Goal: Information Seeking & Learning: Learn about a topic

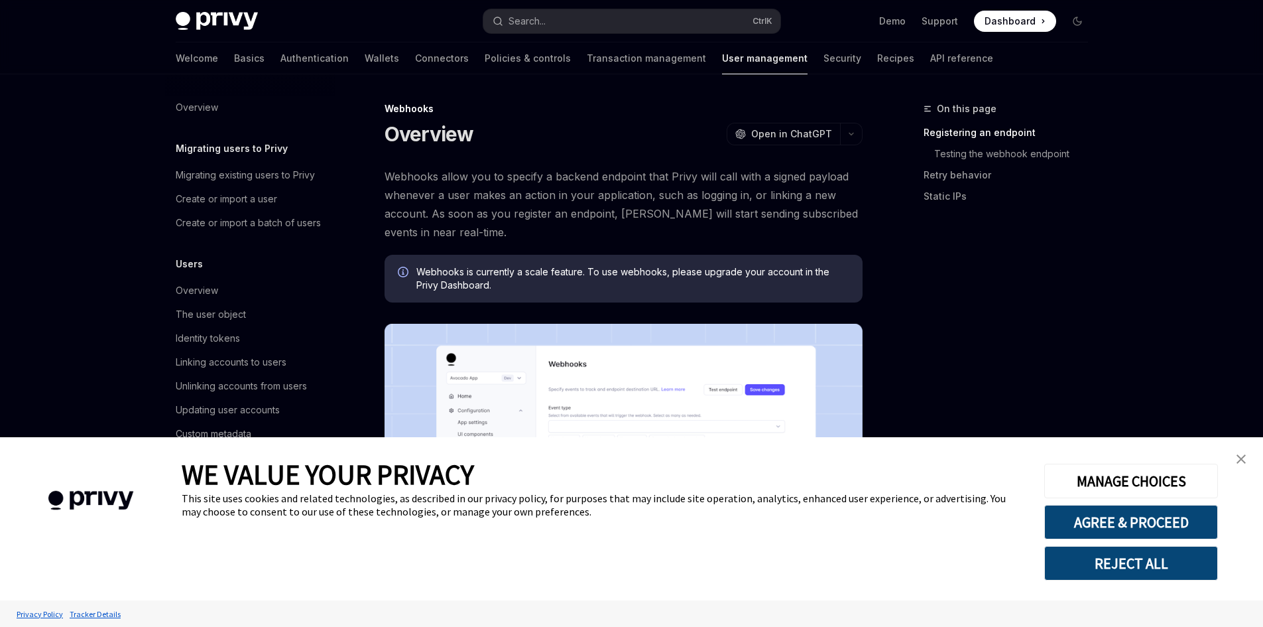
scroll to position [140, 0]
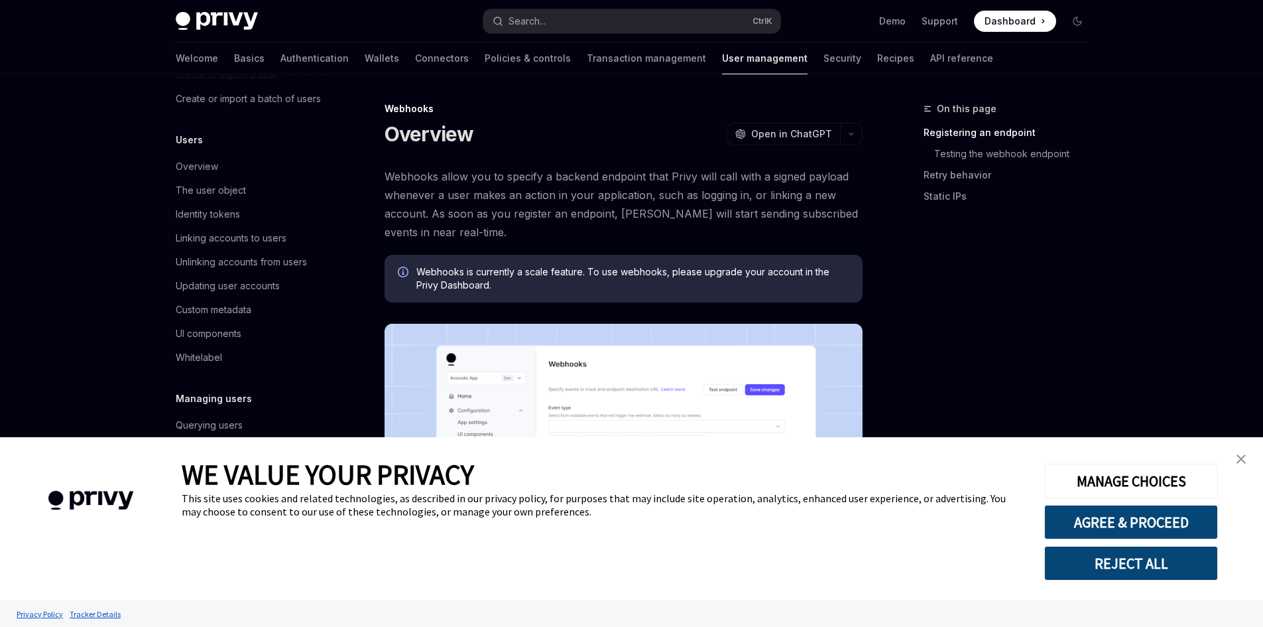
click at [538, 23] on div "Search..." at bounding box center [527, 21] width 37 height 16
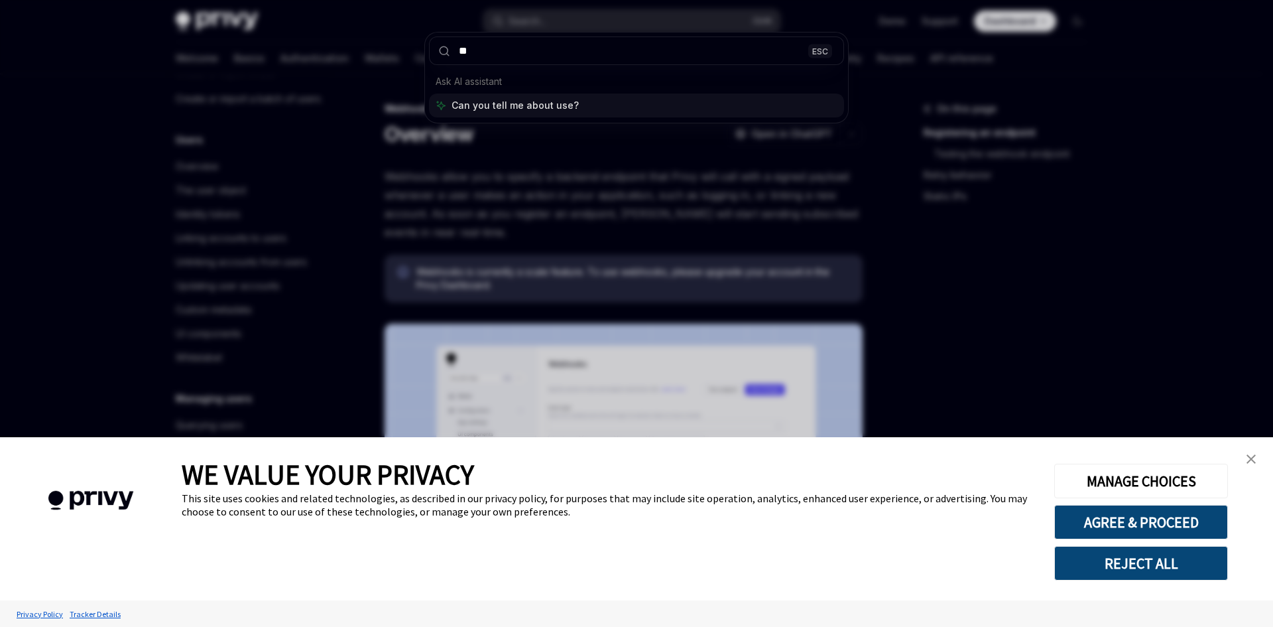
type input "*"
type input "*****"
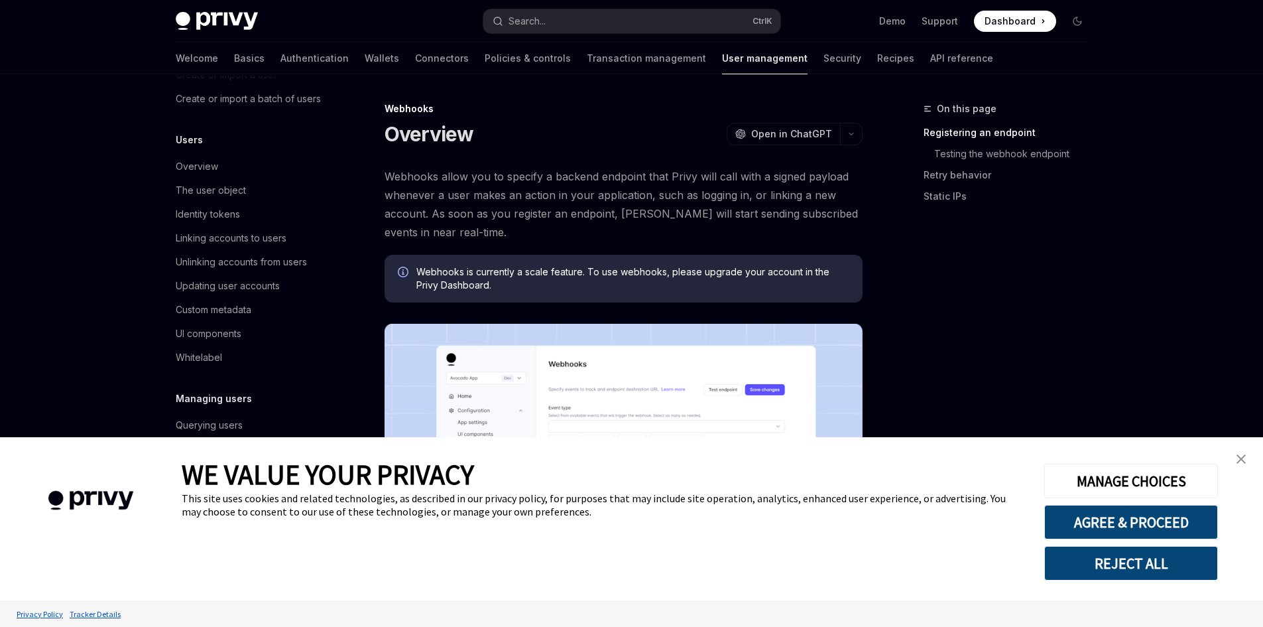
type textarea "*"
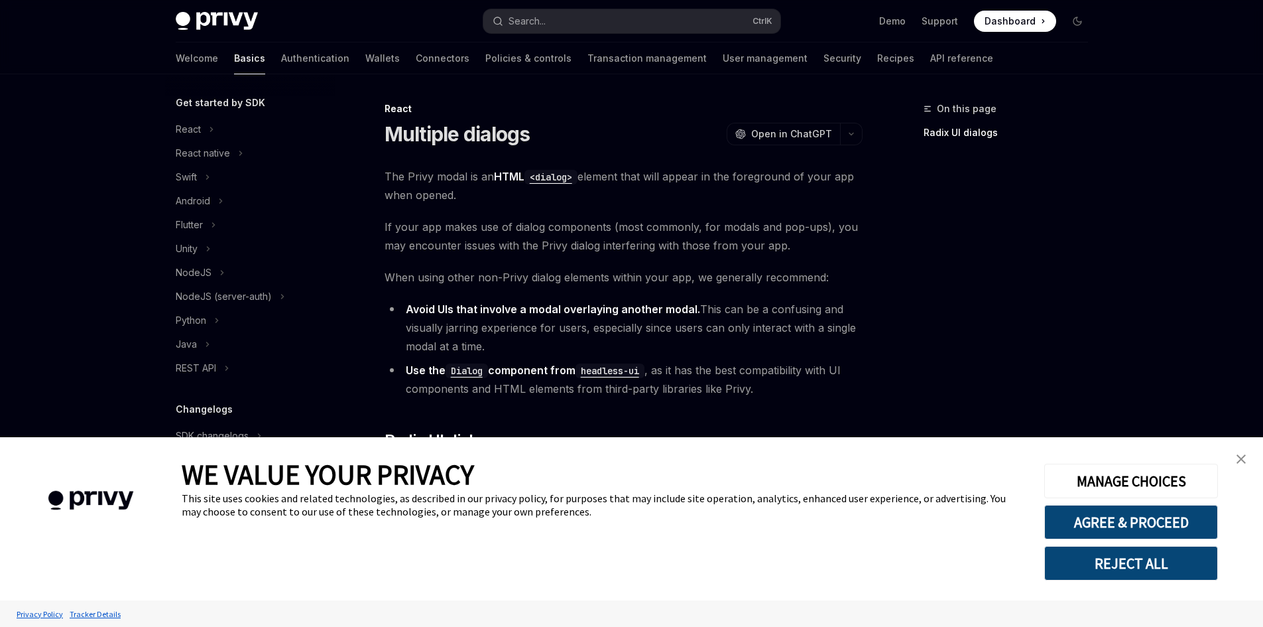
click at [911, 189] on div "On this page Radix UI dialogs" at bounding box center [998, 364] width 202 height 526
click at [588, 27] on button "Search... Ctrl K" at bounding box center [632, 21] width 297 height 24
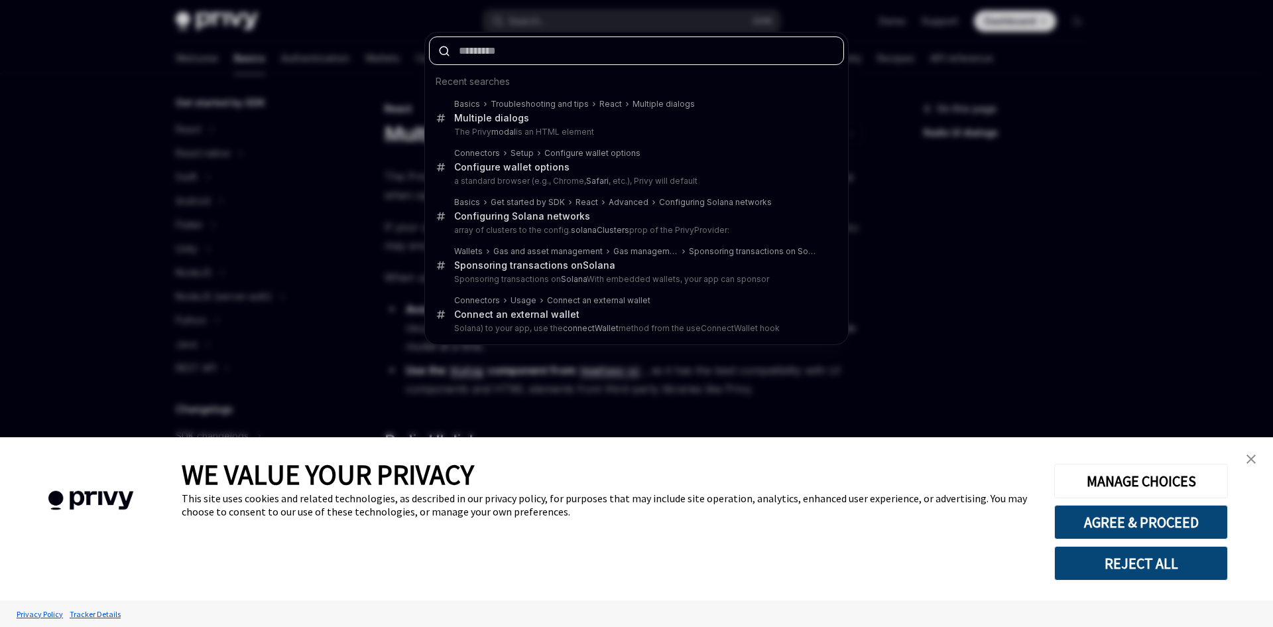
click at [550, 50] on input "text" at bounding box center [636, 50] width 415 height 29
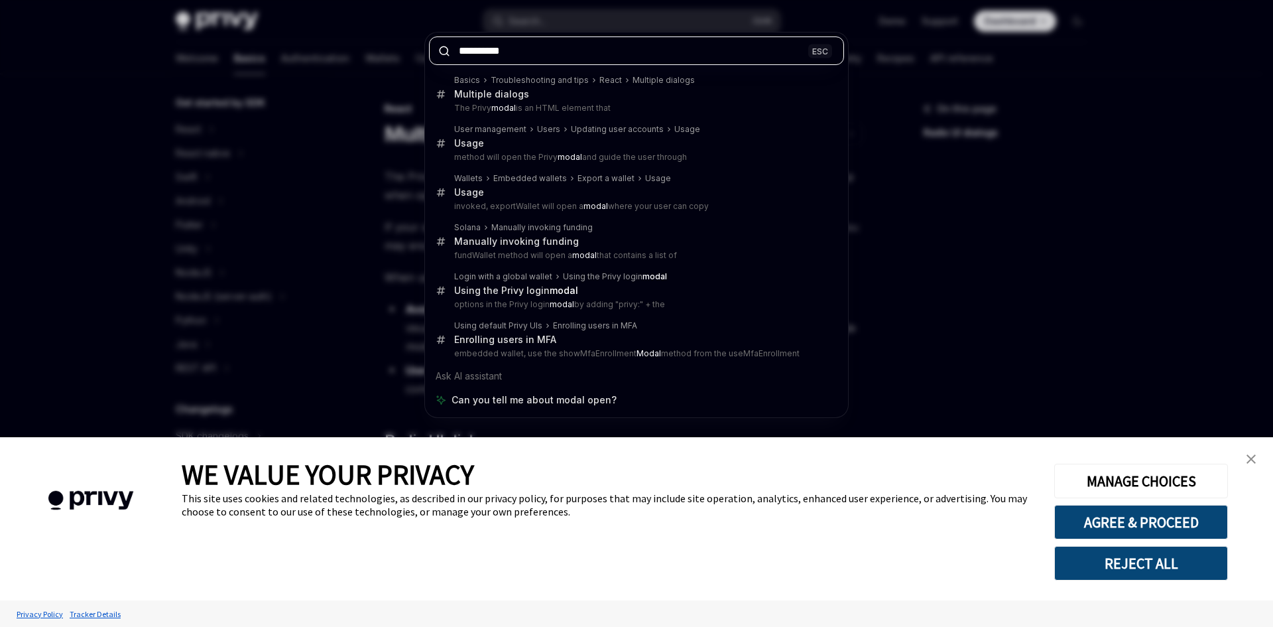
drag, startPoint x: 511, startPoint y: 56, endPoint x: 426, endPoint y: 55, distance: 84.2
click at [426, 55] on div "**********" at bounding box center [636, 50] width 423 height 37
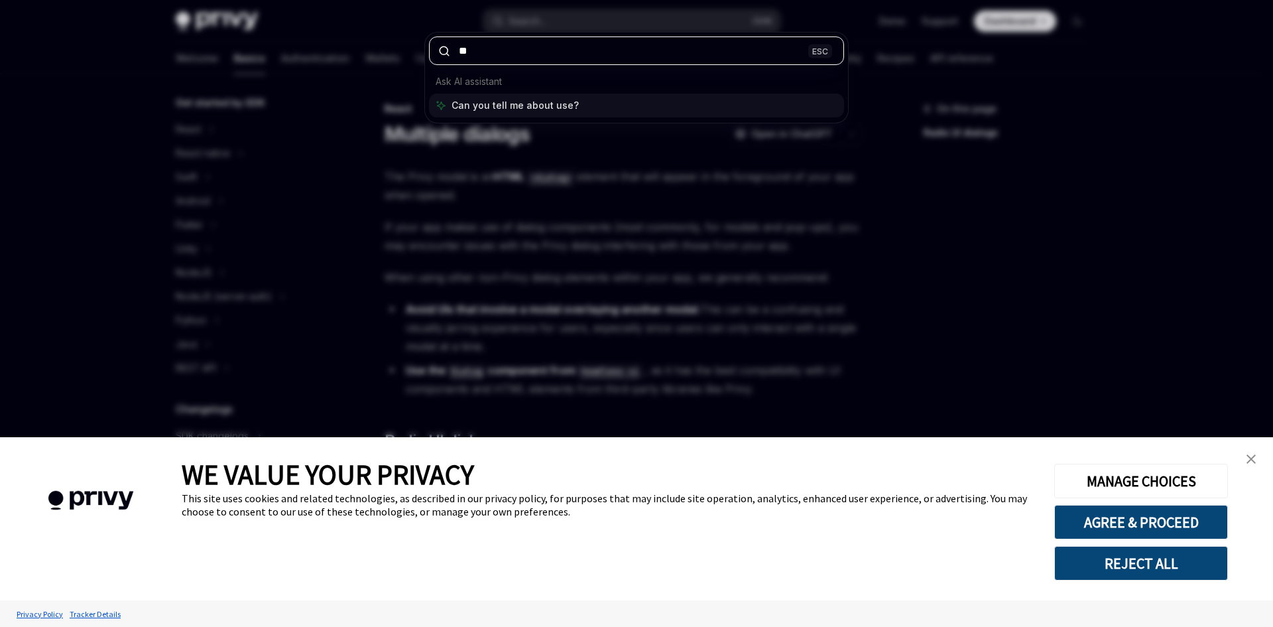
type input "*"
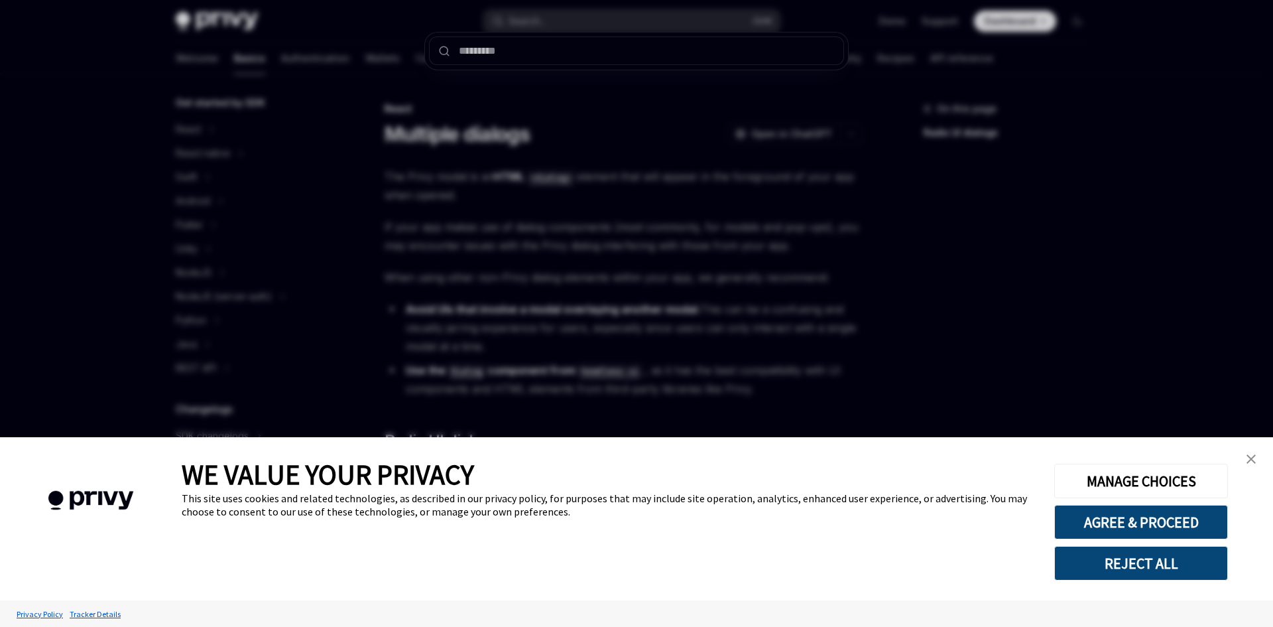
click at [285, 142] on div at bounding box center [636, 313] width 1273 height 627
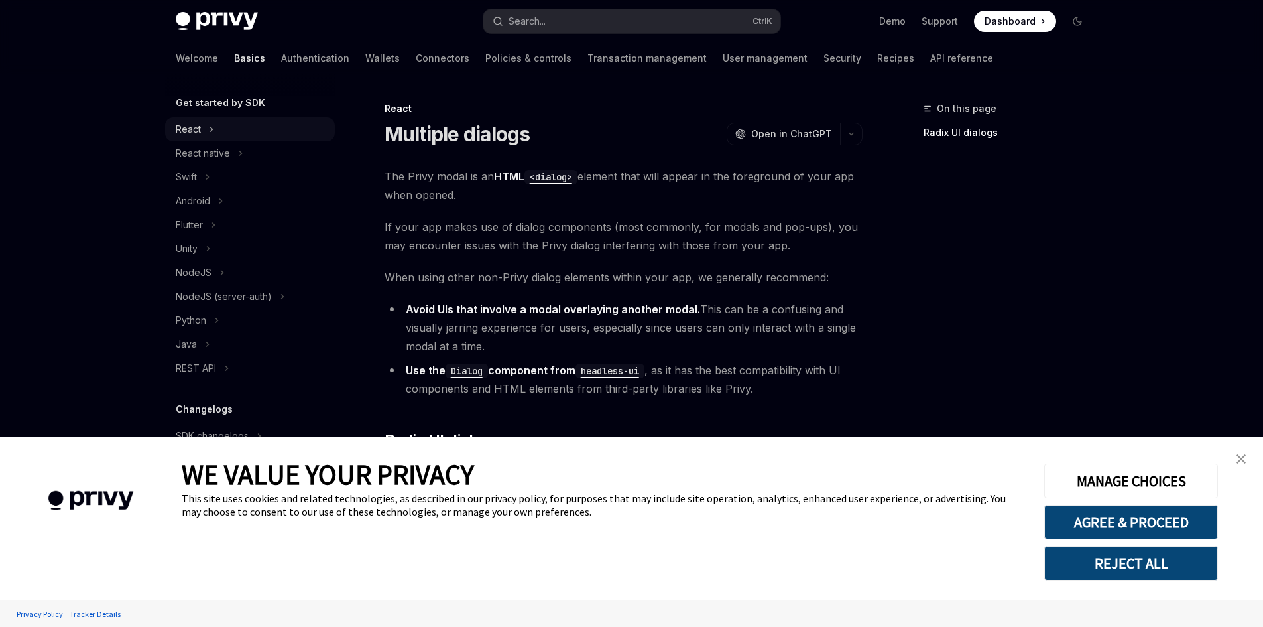
click at [211, 136] on icon at bounding box center [211, 129] width 5 height 16
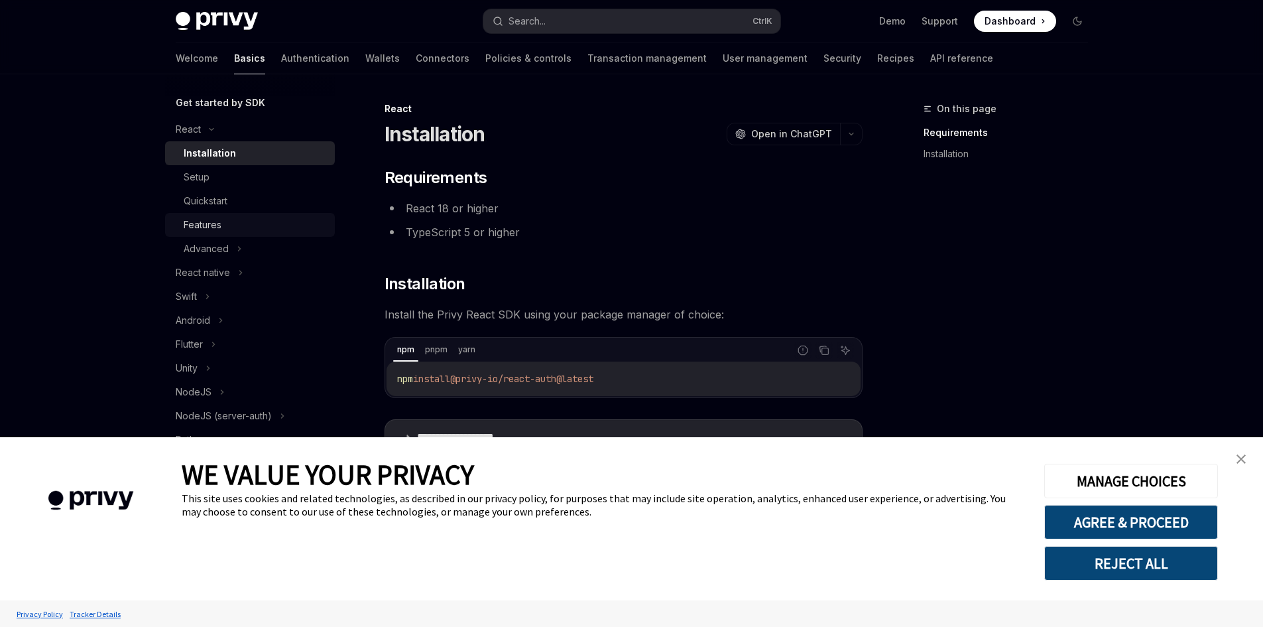
click at [231, 222] on div "Features" at bounding box center [255, 225] width 143 height 16
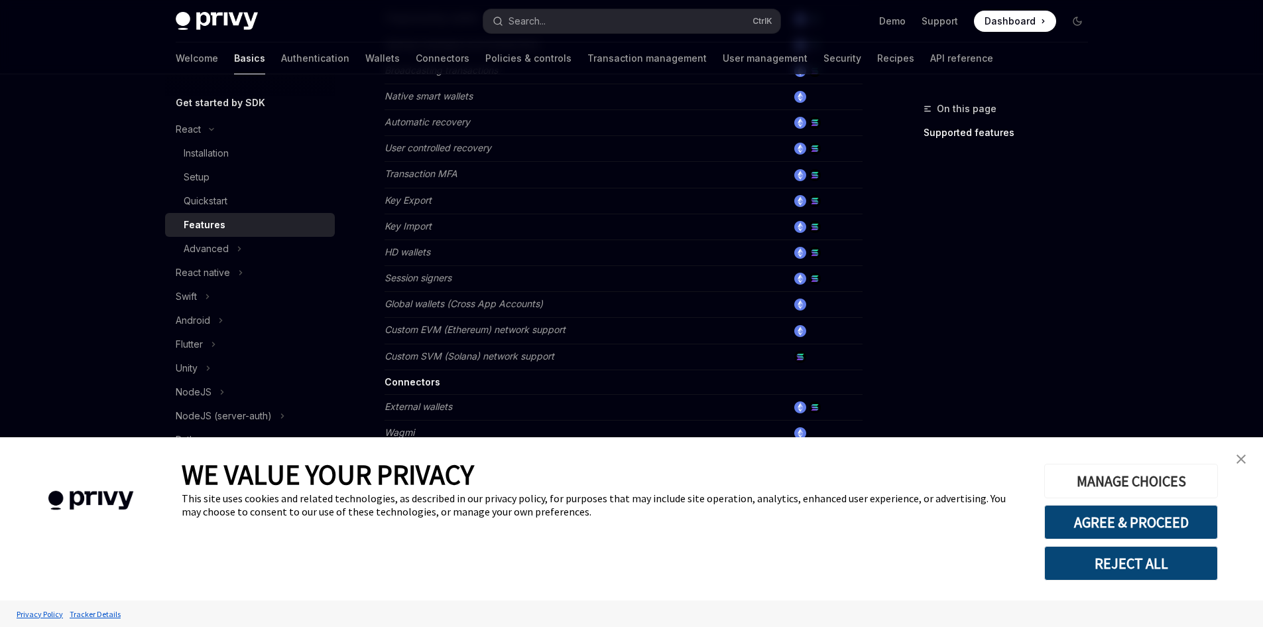
scroll to position [597, 0]
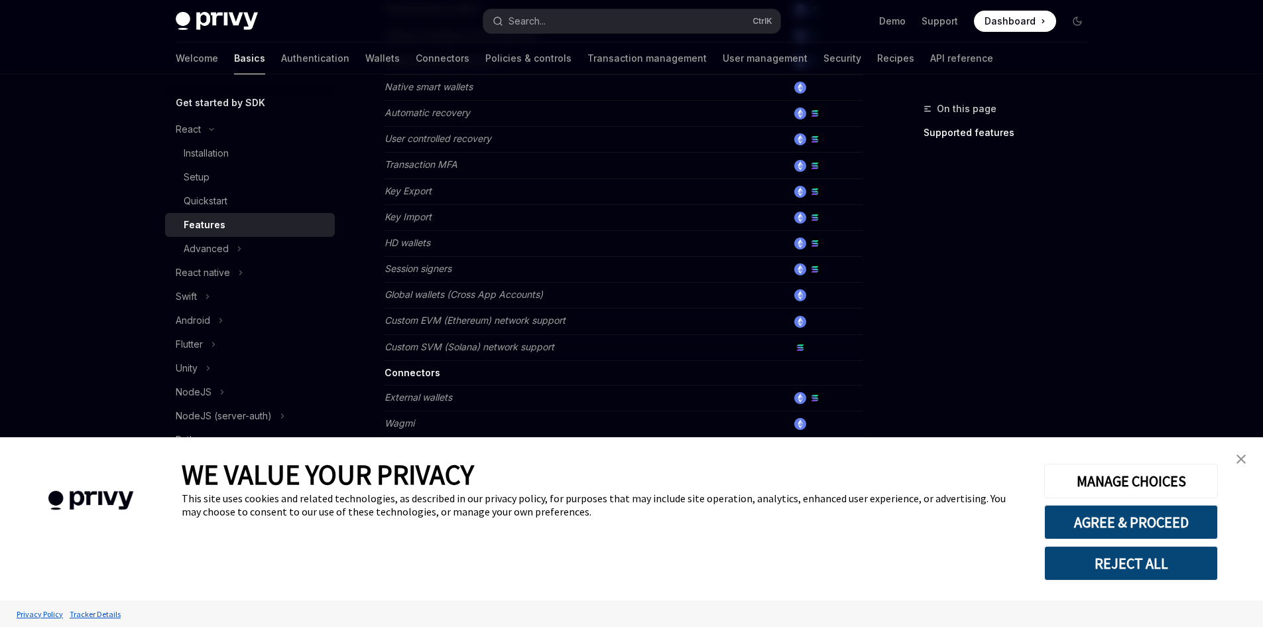
click at [1237, 456] on link "close banner" at bounding box center [1241, 459] width 27 height 27
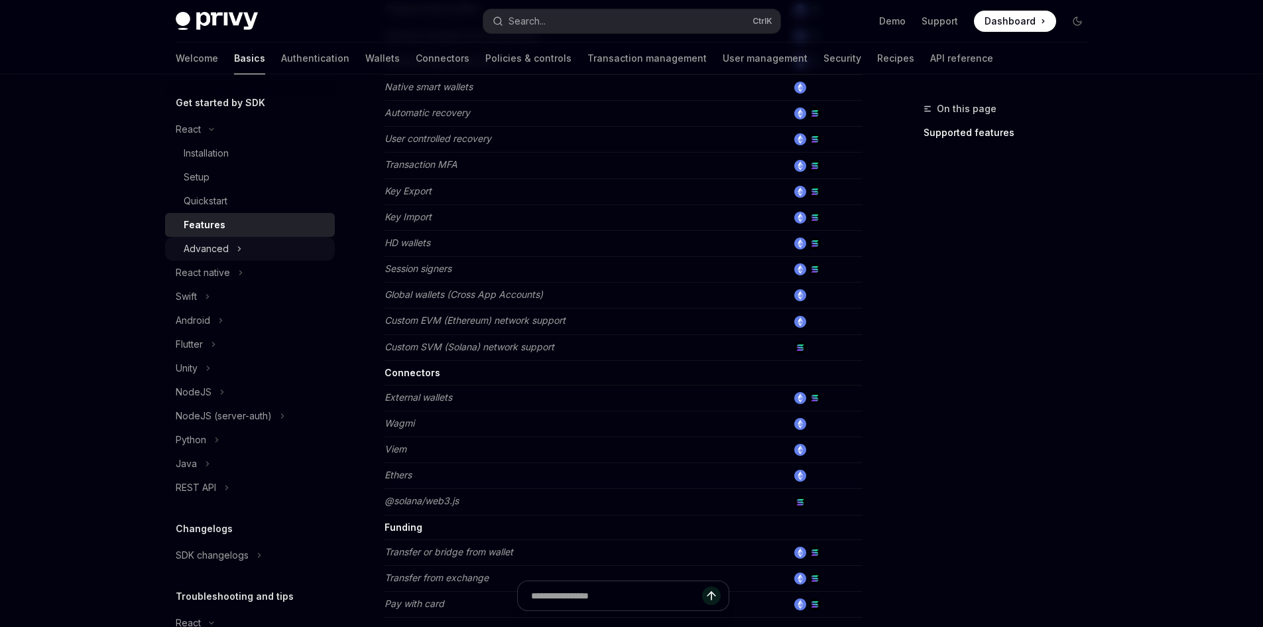
click at [224, 251] on div "Advanced" at bounding box center [206, 249] width 45 height 16
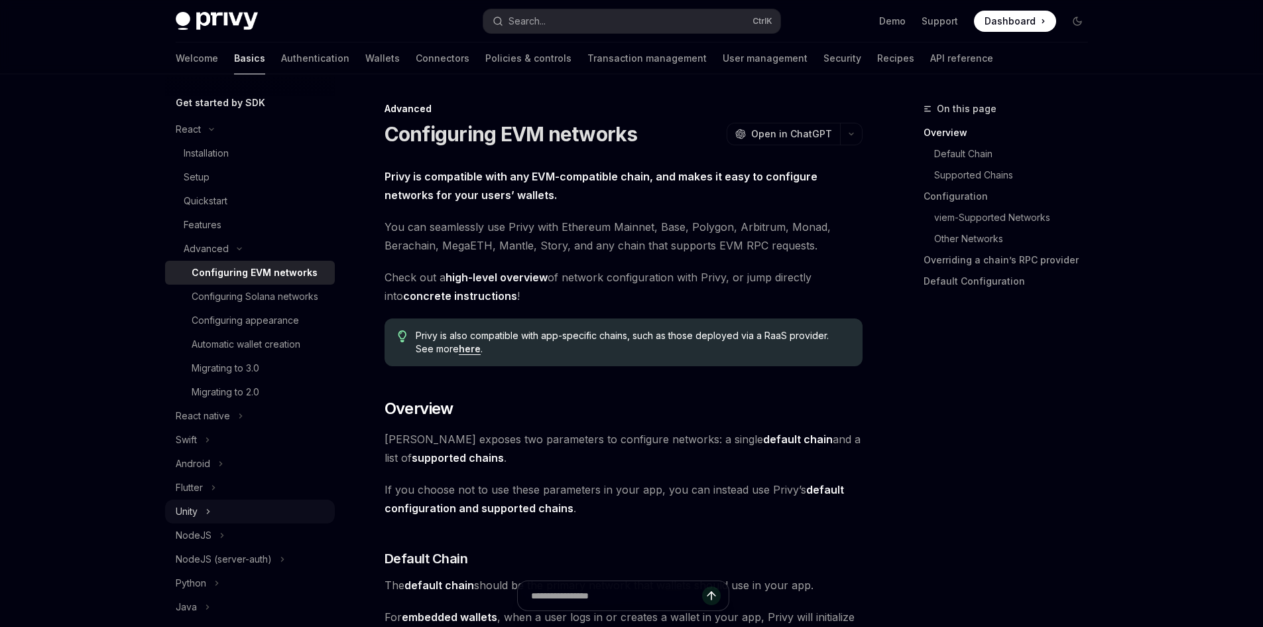
click at [234, 523] on div "Unity" at bounding box center [250, 511] width 170 height 24
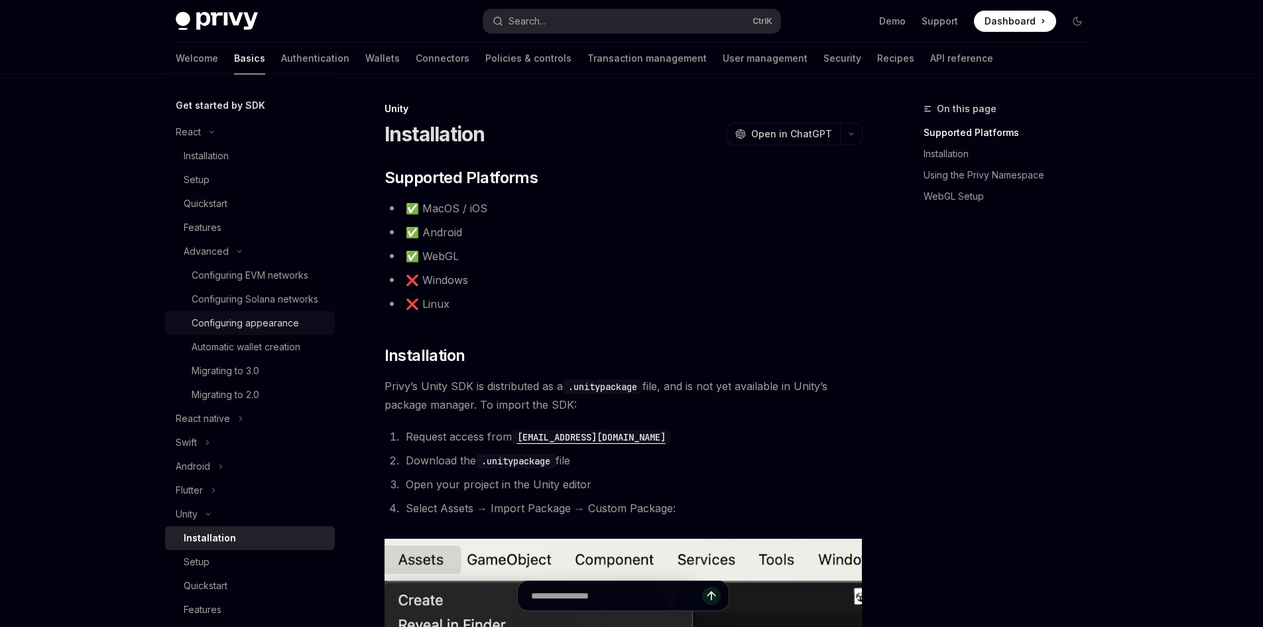
scroll to position [140, 0]
click at [222, 197] on div "Quickstart" at bounding box center [206, 201] width 44 height 16
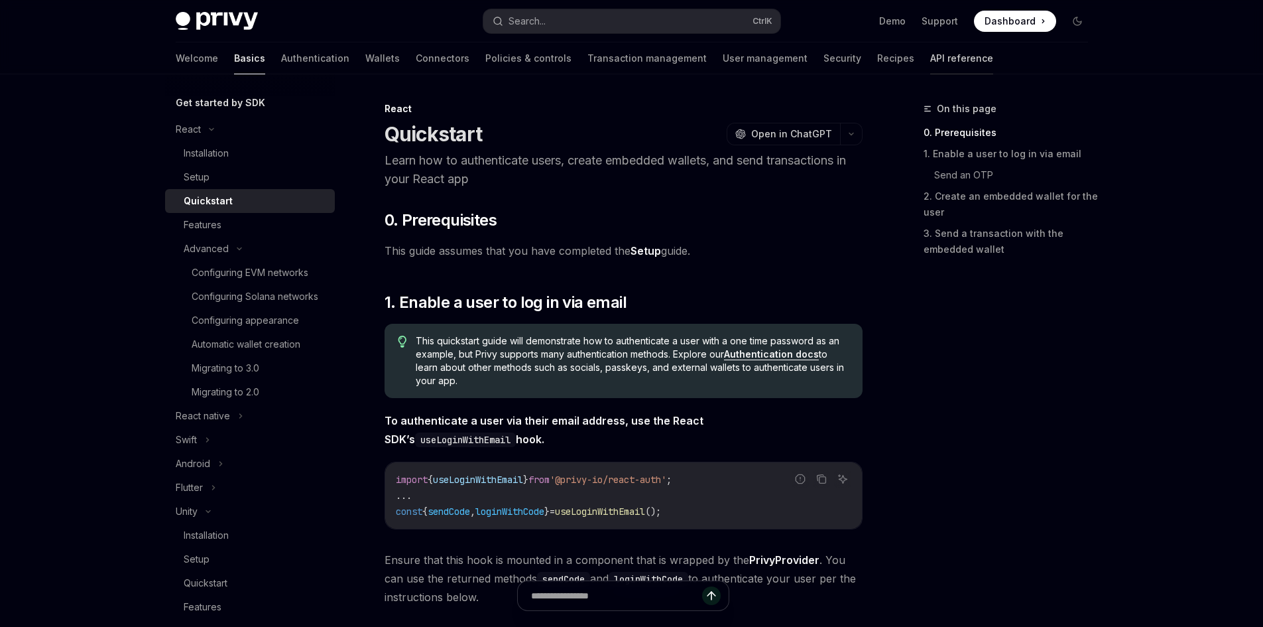
click at [931, 64] on link "API reference" at bounding box center [962, 58] width 63 height 32
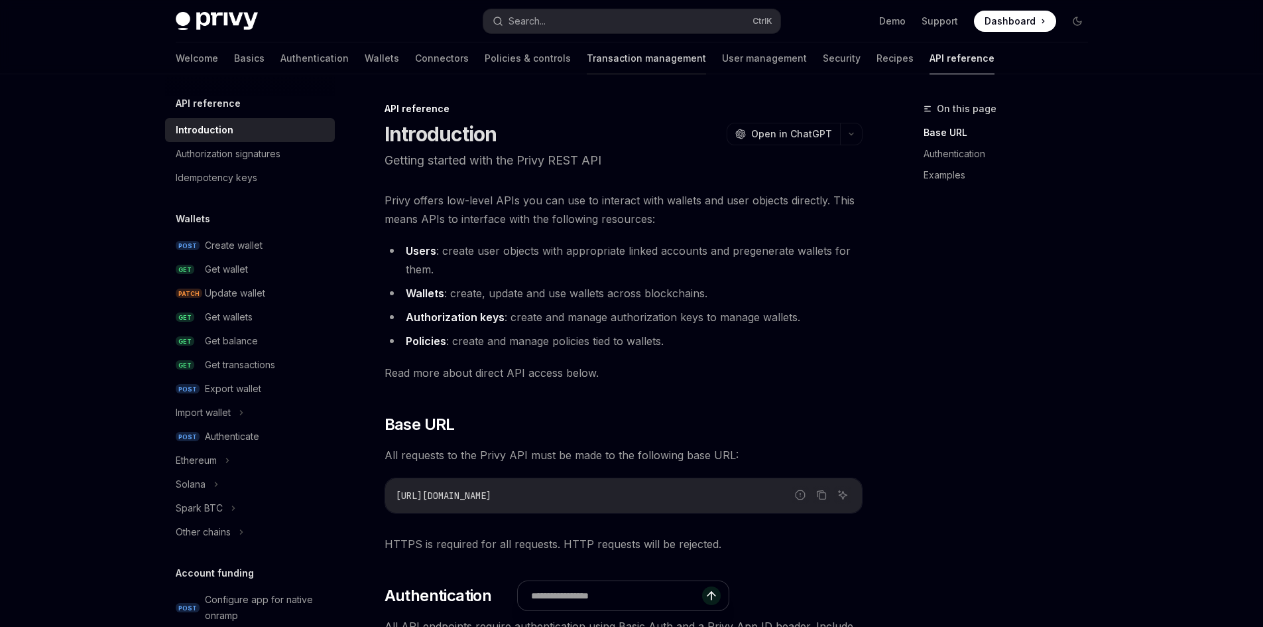
click at [587, 62] on link "Transaction management" at bounding box center [646, 58] width 119 height 32
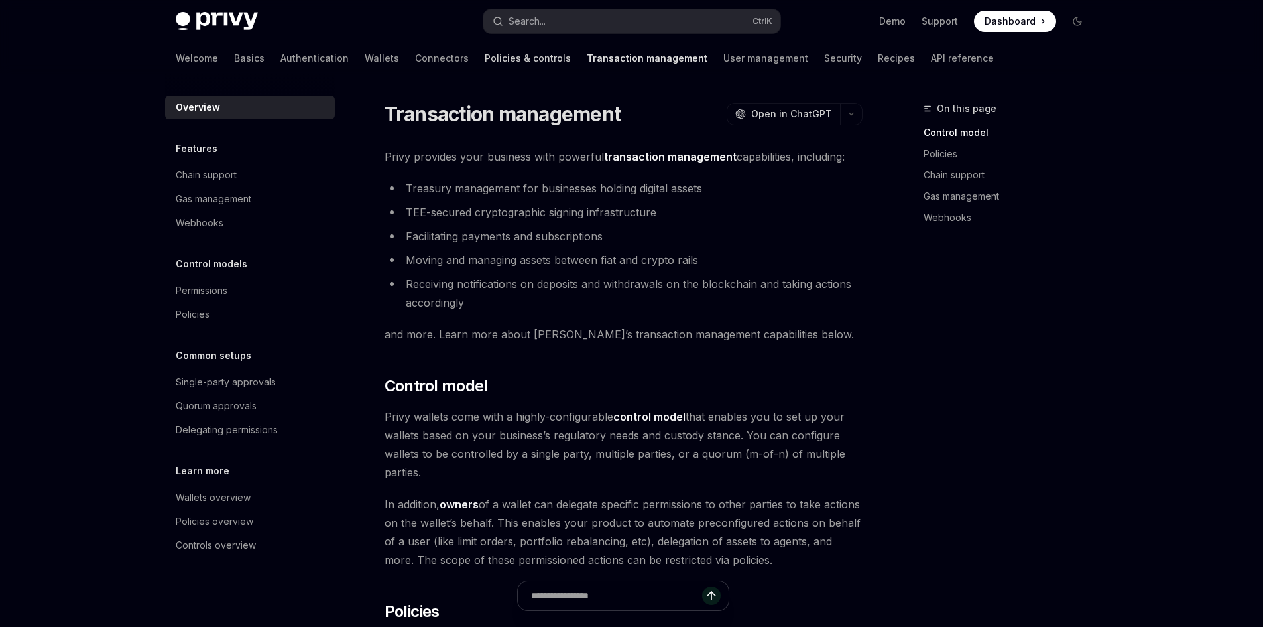
click at [485, 64] on link "Policies & controls" at bounding box center [528, 58] width 86 height 32
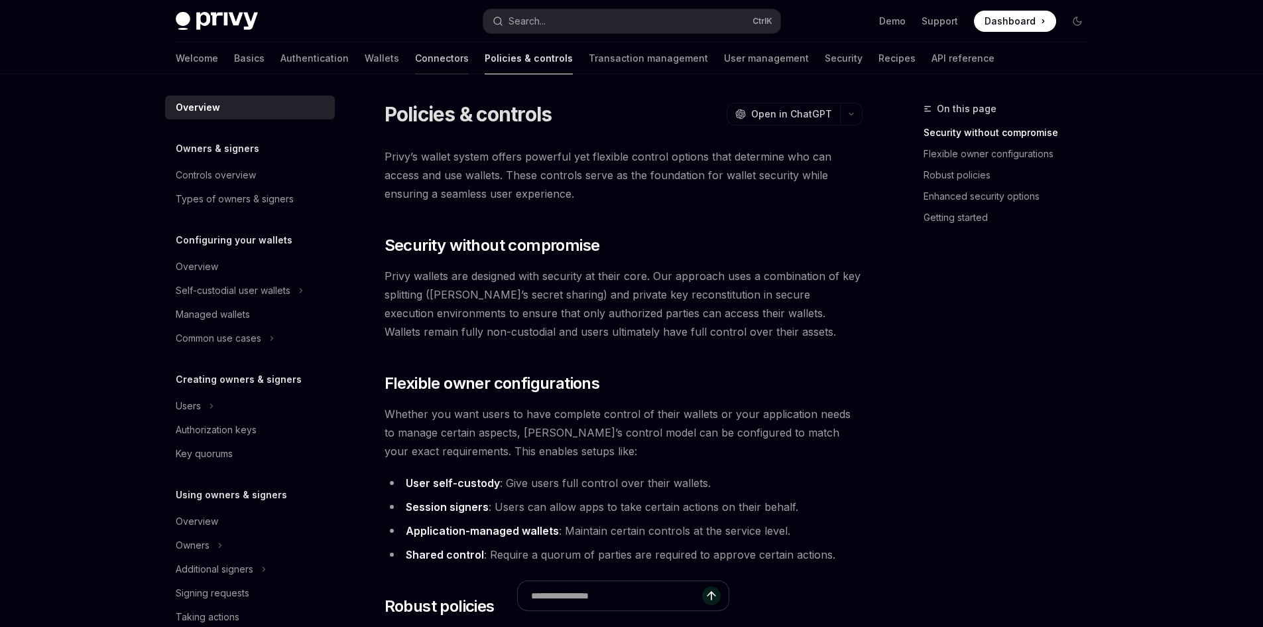
click at [415, 64] on link "Connectors" at bounding box center [442, 58] width 54 height 32
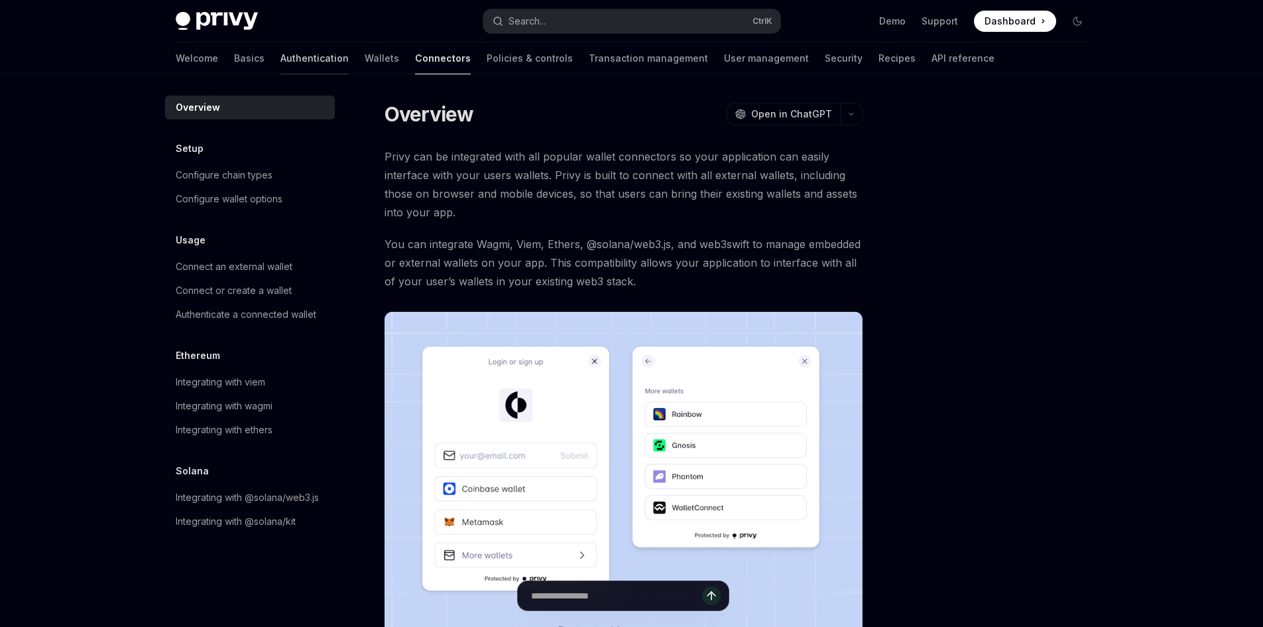
click at [281, 58] on link "Authentication" at bounding box center [315, 58] width 68 height 32
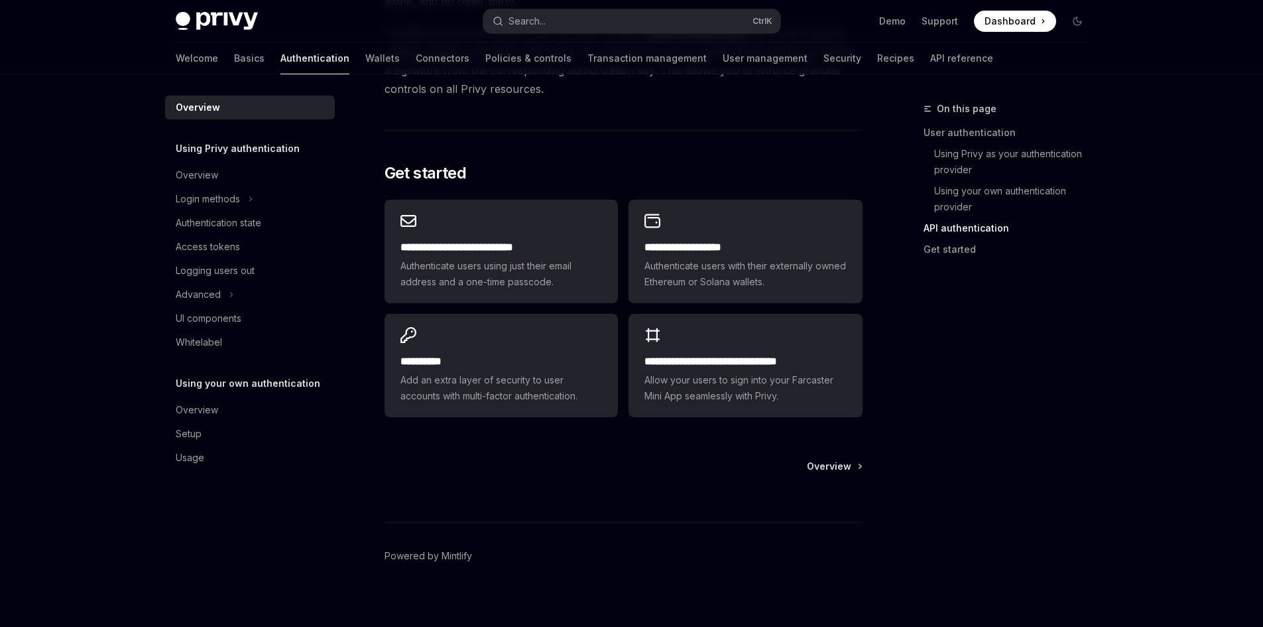
scroll to position [1055, 0]
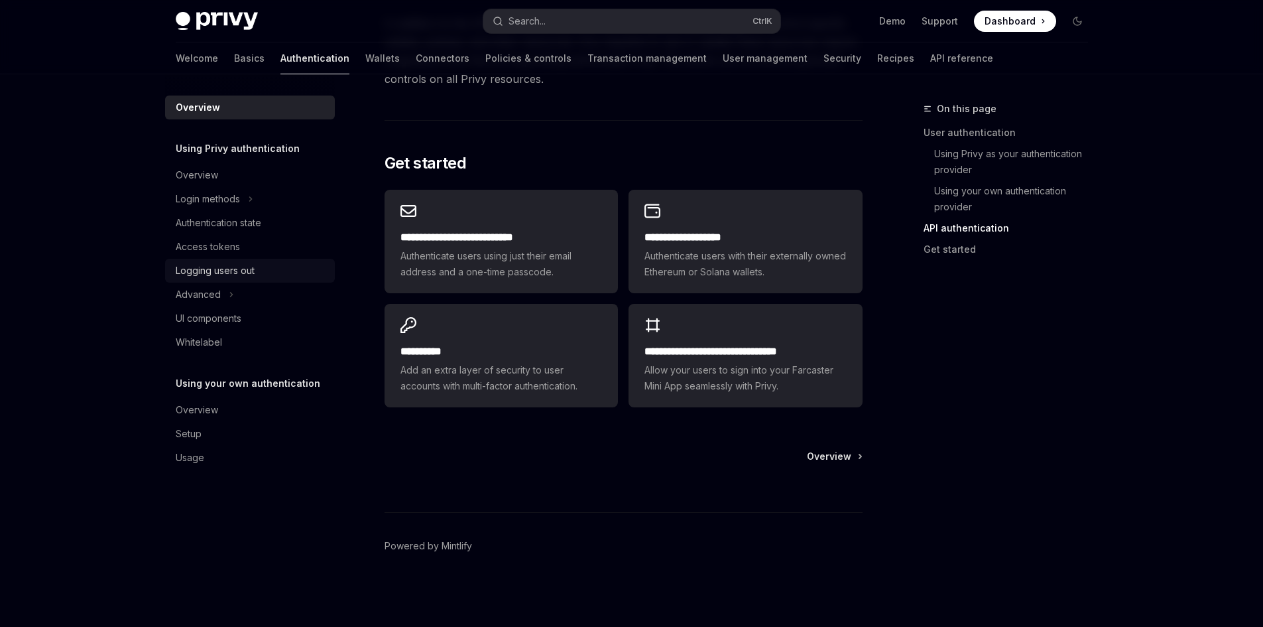
click at [209, 279] on link "Logging users out" at bounding box center [250, 271] width 170 height 24
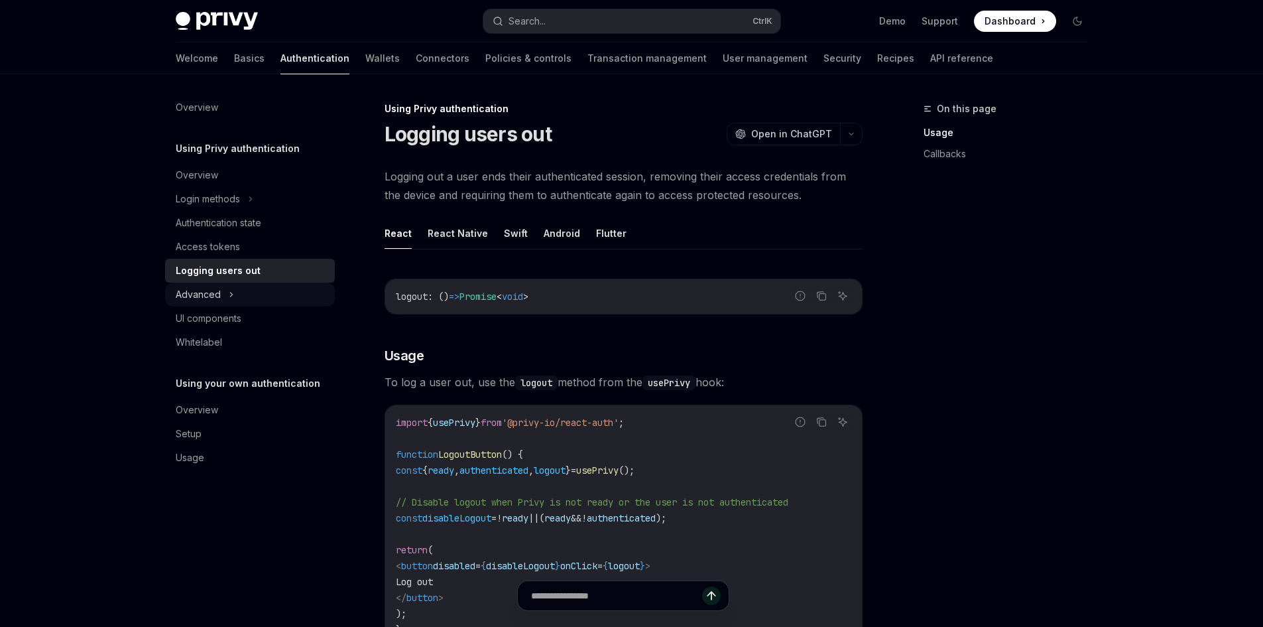
click at [210, 287] on div "Advanced" at bounding box center [198, 295] width 45 height 16
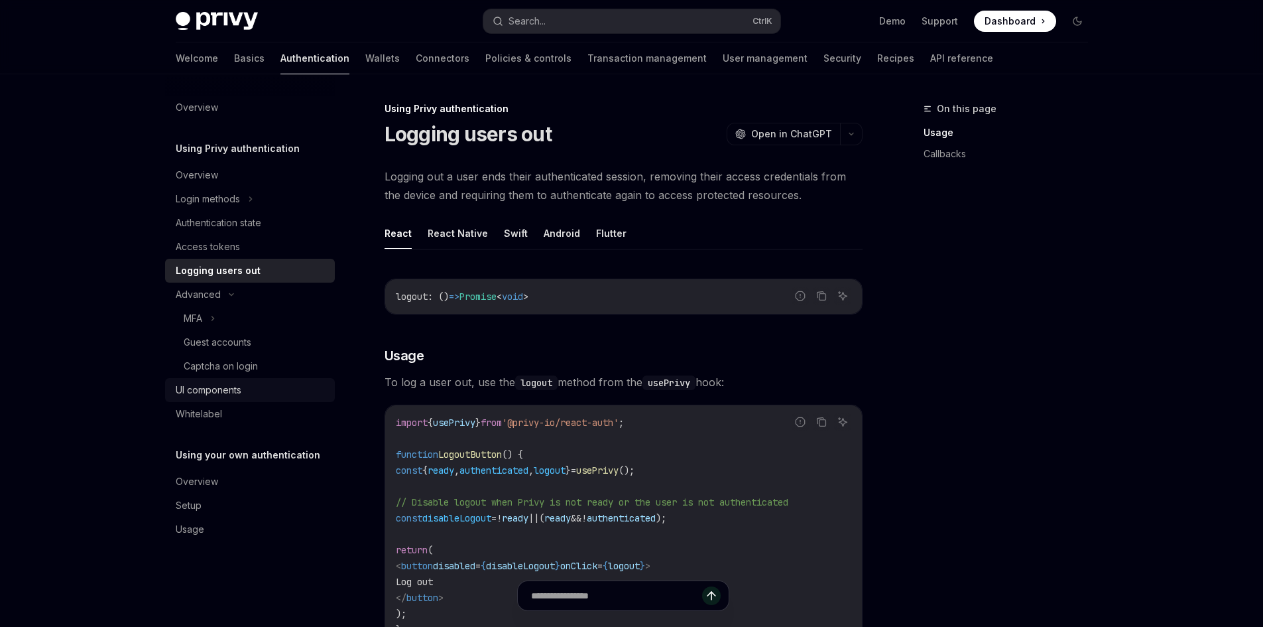
click at [249, 393] on div "UI components" at bounding box center [251, 390] width 151 height 16
type textarea "*"
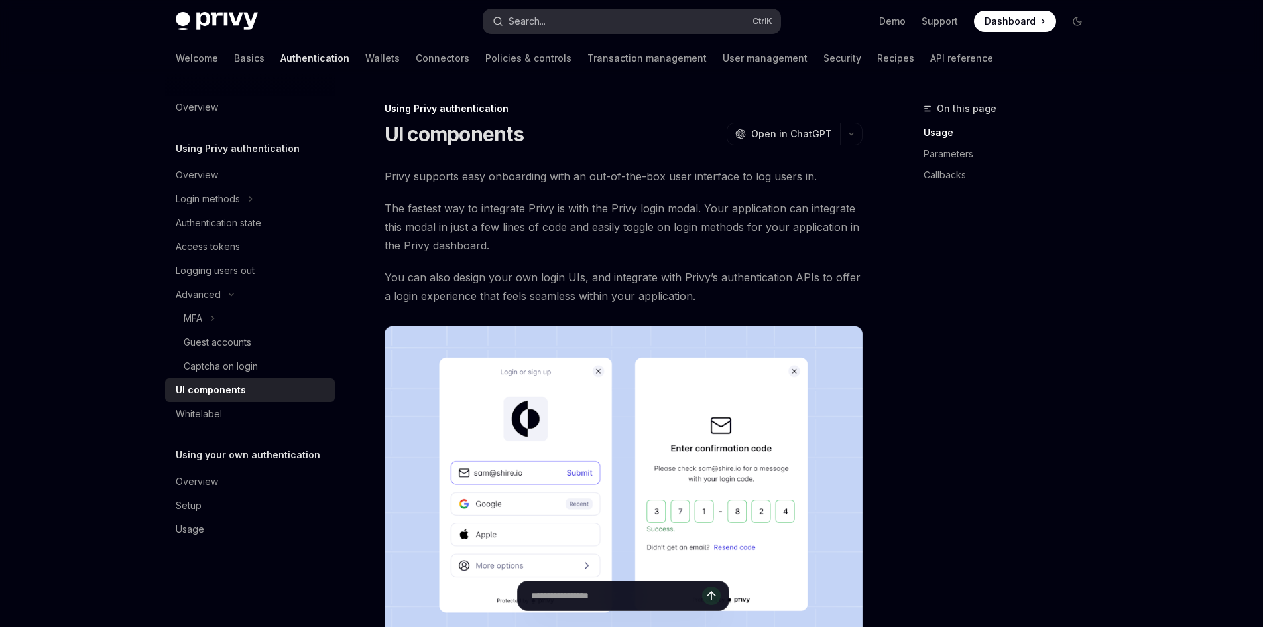
click at [551, 24] on button "Search... Ctrl K" at bounding box center [632, 21] width 297 height 24
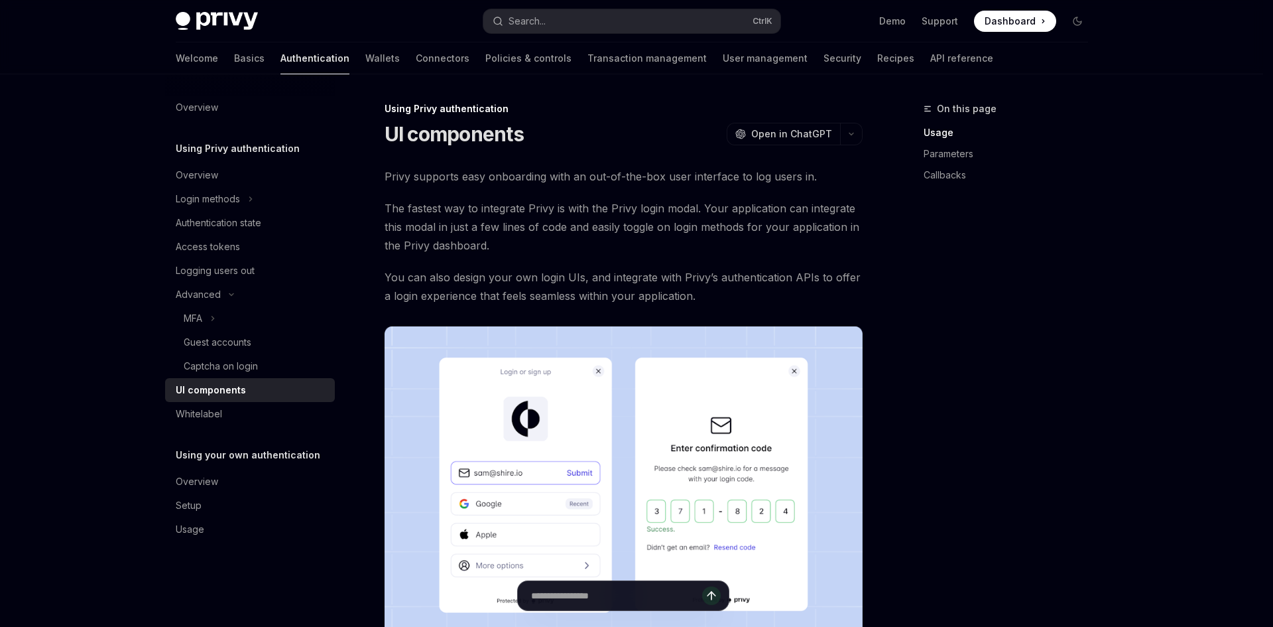
type input "**********"
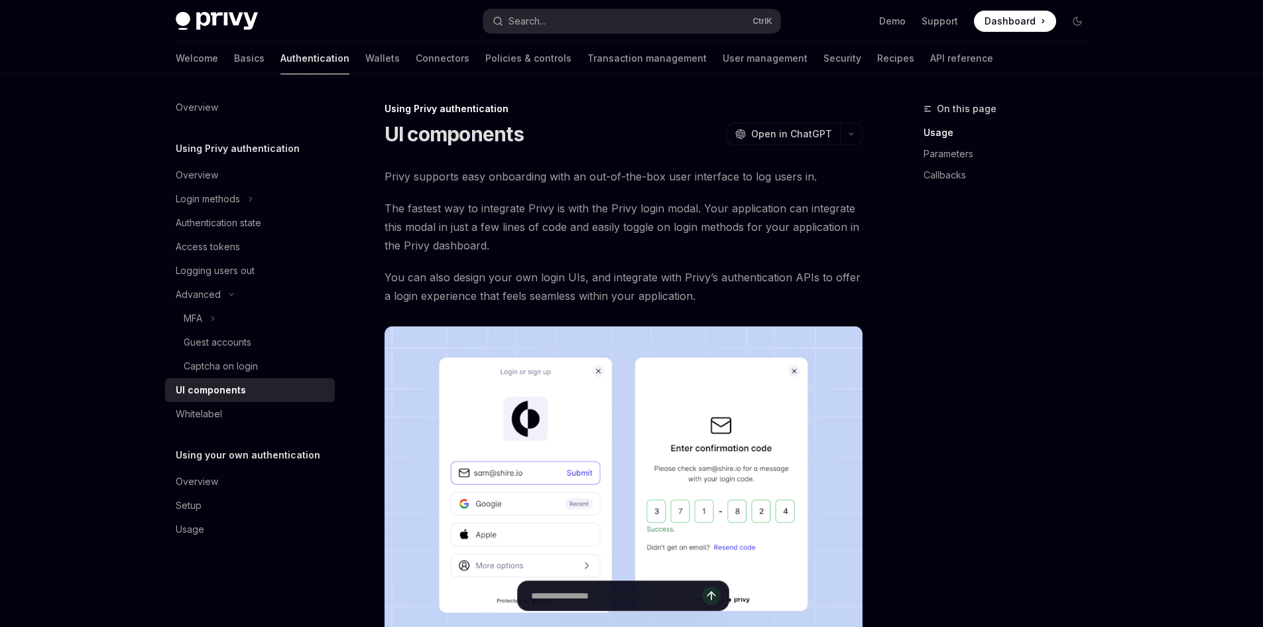
type textarea "*"
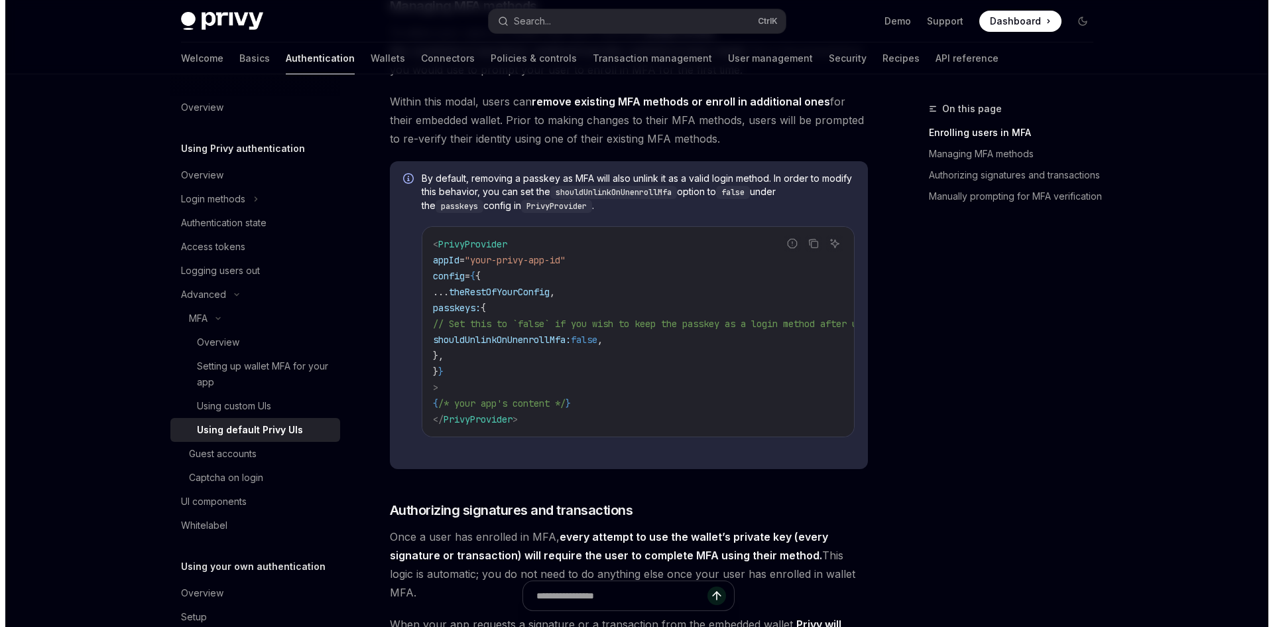
scroll to position [1122, 0]
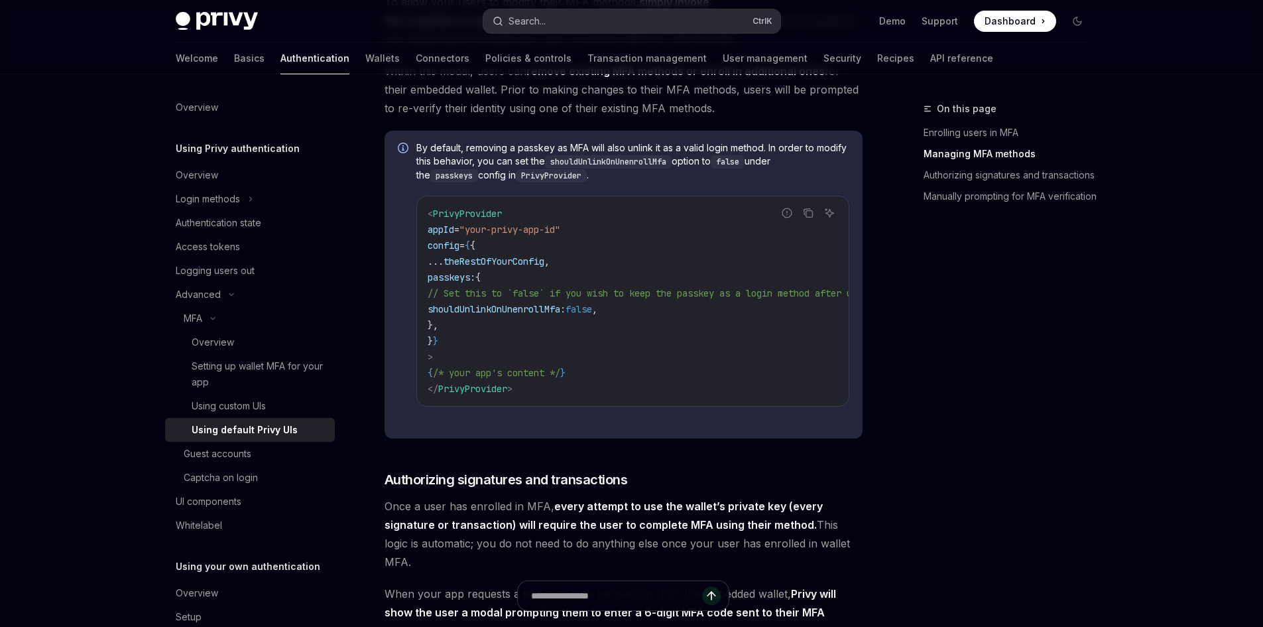
click at [590, 19] on button "Search... Ctrl K" at bounding box center [632, 21] width 297 height 24
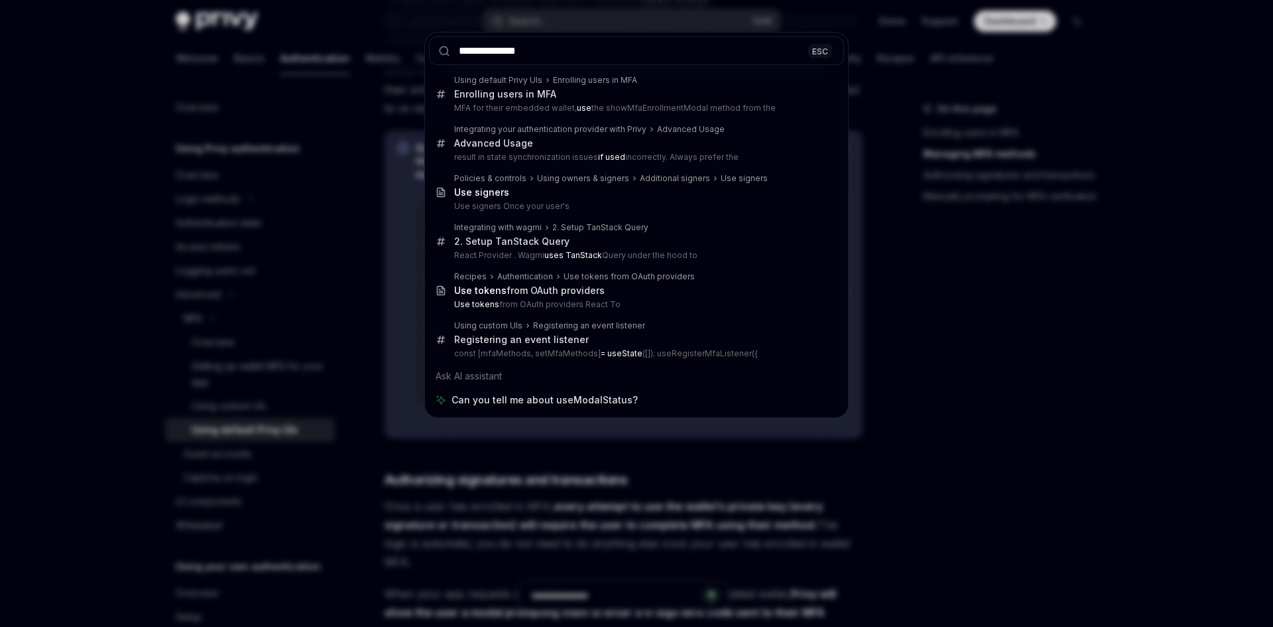
type input "**********"
